Goal: Find specific page/section: Find specific page/section

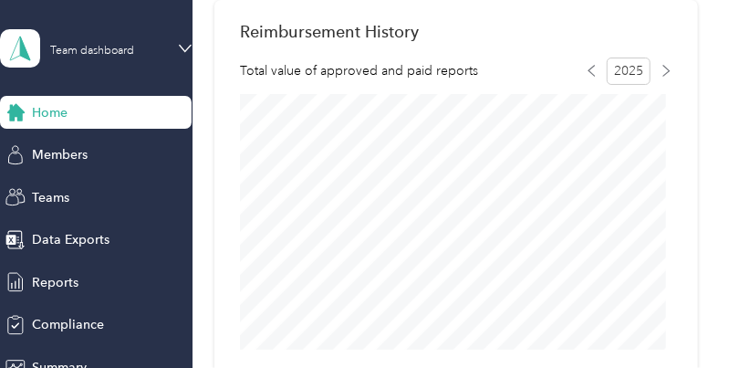
scroll to position [730, 0]
